Goal: Information Seeking & Learning: Find specific page/section

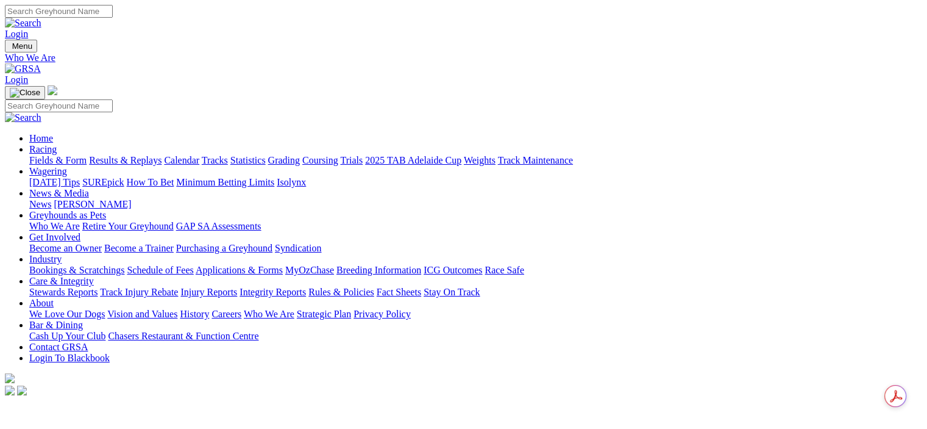
click at [98, 286] on link "Stewards Reports" at bounding box center [63, 291] width 68 height 10
click at [306, 286] on link "Integrity Reports" at bounding box center [273, 291] width 66 height 10
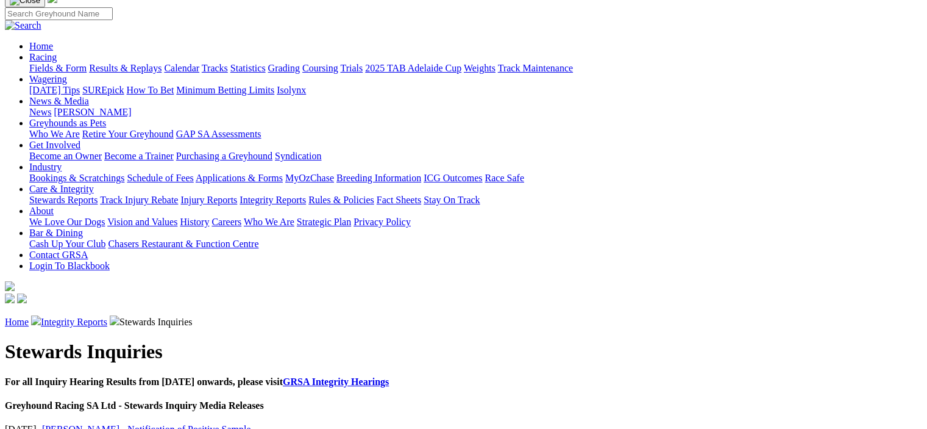
scroll to position [61, 0]
